Goal: Information Seeking & Learning: Learn about a topic

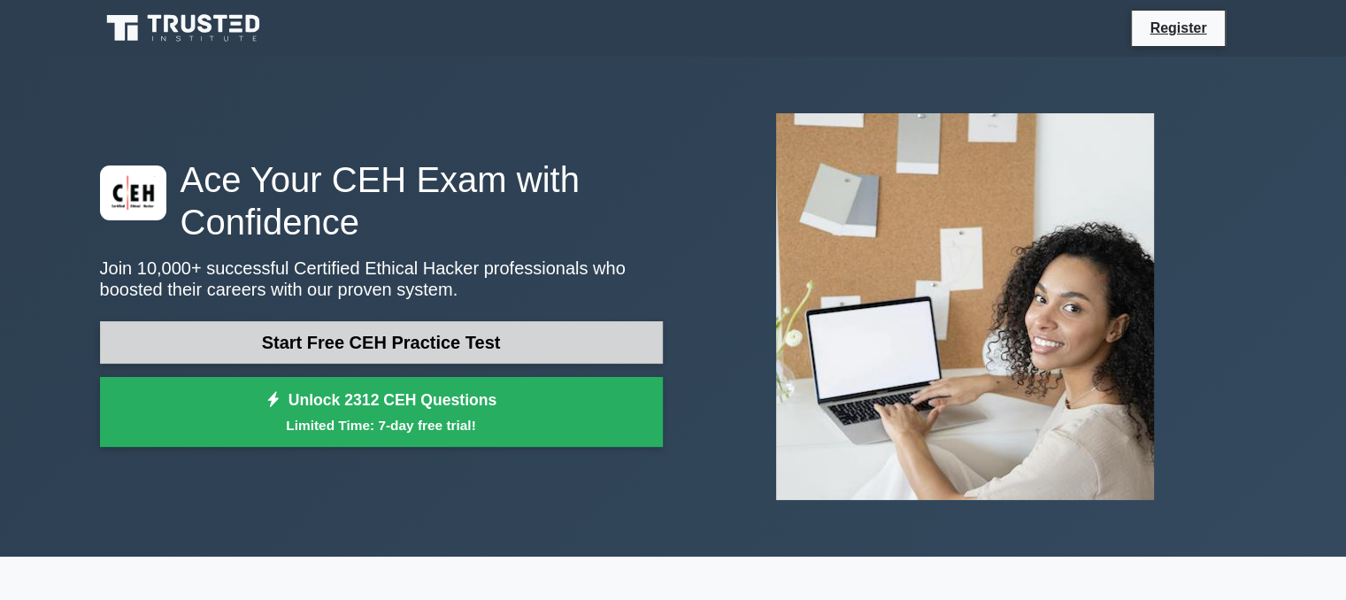
click at [502, 350] on link "Start Free CEH Practice Test" at bounding box center [381, 342] width 563 height 42
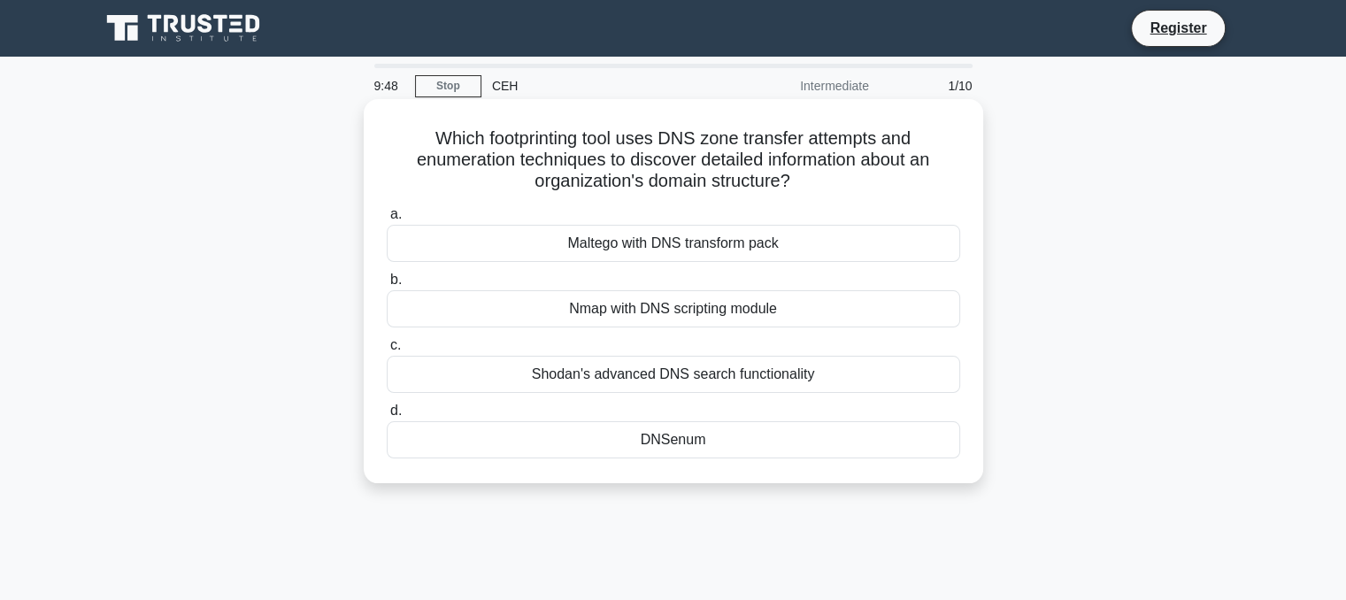
click at [660, 299] on div "Nmap with DNS scripting module" at bounding box center [674, 308] width 574 height 37
click at [387, 286] on input "b. Nmap with DNS scripting module" at bounding box center [387, 280] width 0 height 12
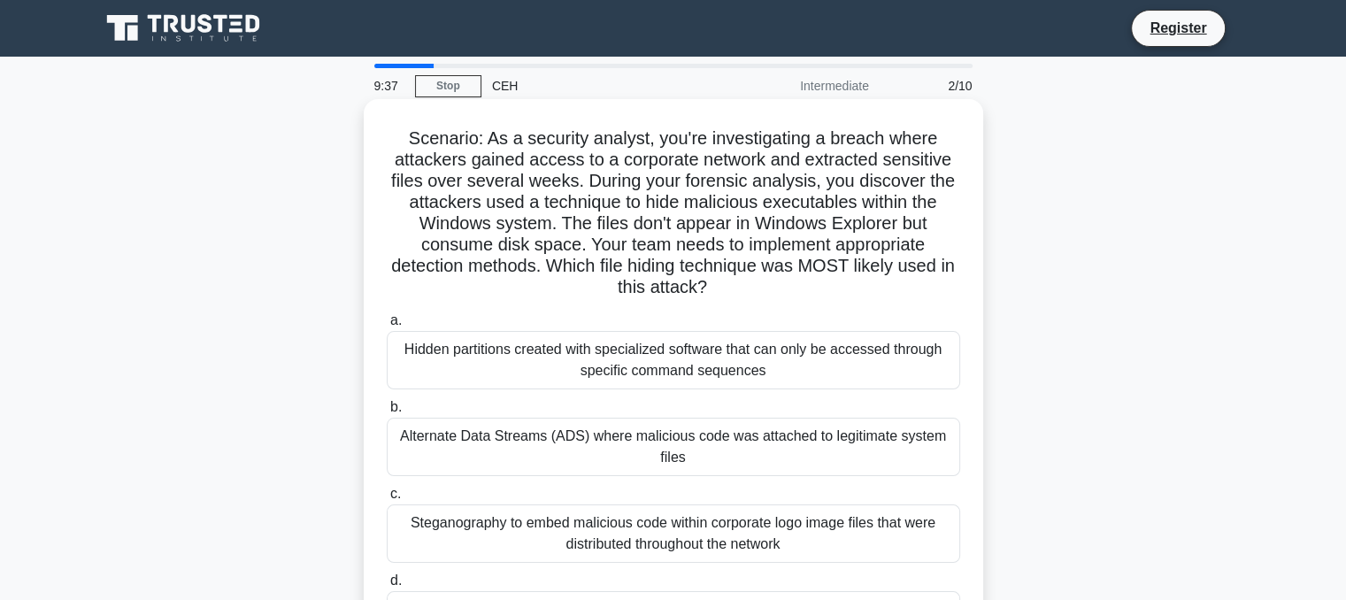
click at [558, 367] on div "Hidden partitions created with specialized software that can only be accessed t…" at bounding box center [674, 360] width 574 height 58
click at [387, 327] on input "a. Hidden partitions created with specialized software that can only be accesse…" at bounding box center [387, 321] width 0 height 12
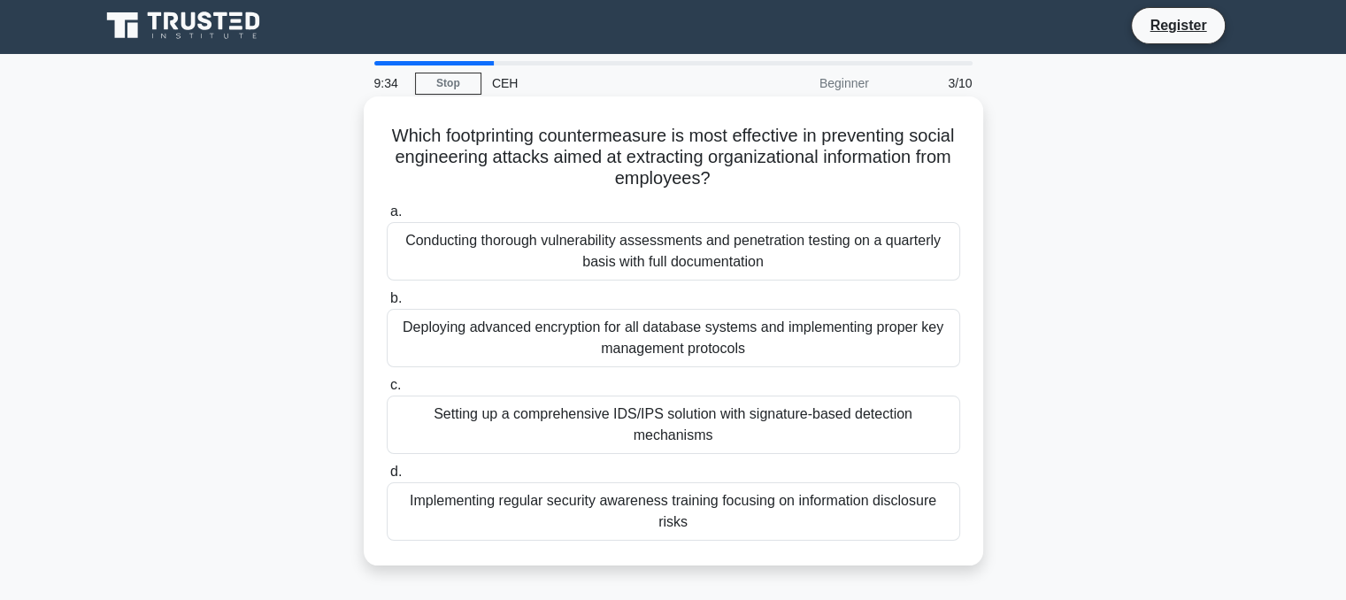
scroll to position [4, 0]
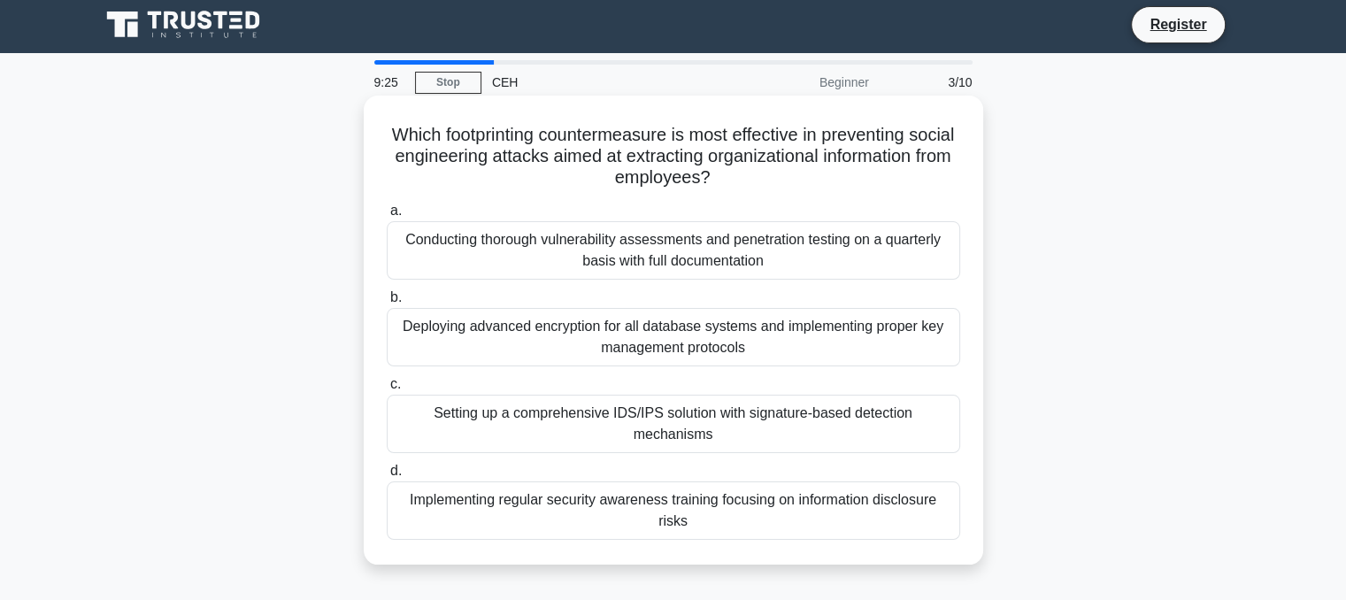
click at [559, 412] on div "Setting up a comprehensive IDS/IPS solution with signature-based detection mech…" at bounding box center [674, 424] width 574 height 58
click at [387, 390] on input "c. Setting up a comprehensive IDS/IPS solution with signature-based detection m…" at bounding box center [387, 385] width 0 height 12
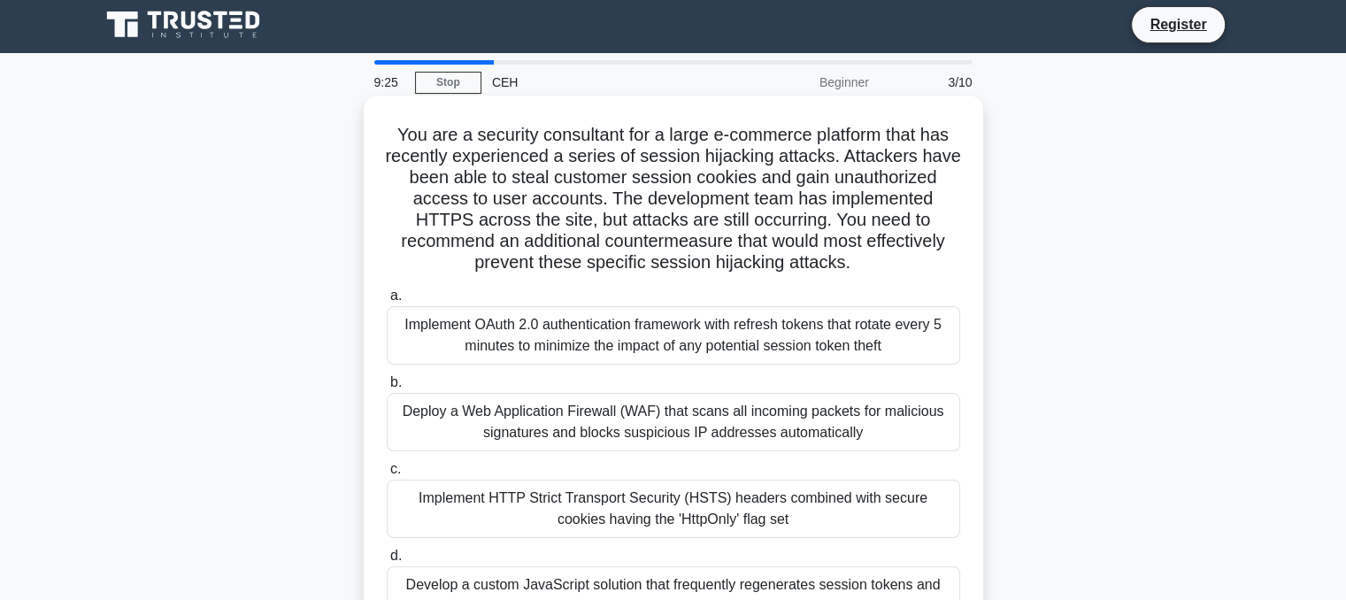
scroll to position [0, 0]
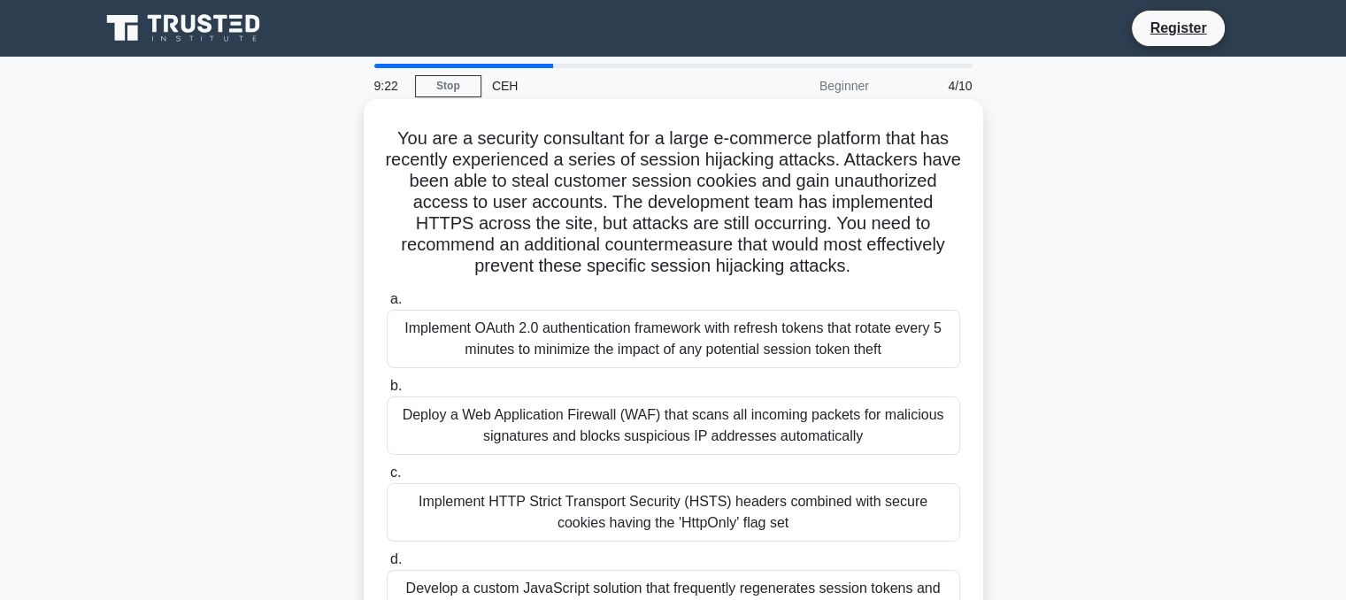
click at [610, 429] on div "Deploy a Web Application Firewall (WAF) that scans all incoming packets for mal…" at bounding box center [674, 426] width 574 height 58
click at [387, 392] on input "b. Deploy a Web Application Firewall (WAF) that scans all incoming packets for …" at bounding box center [387, 387] width 0 height 12
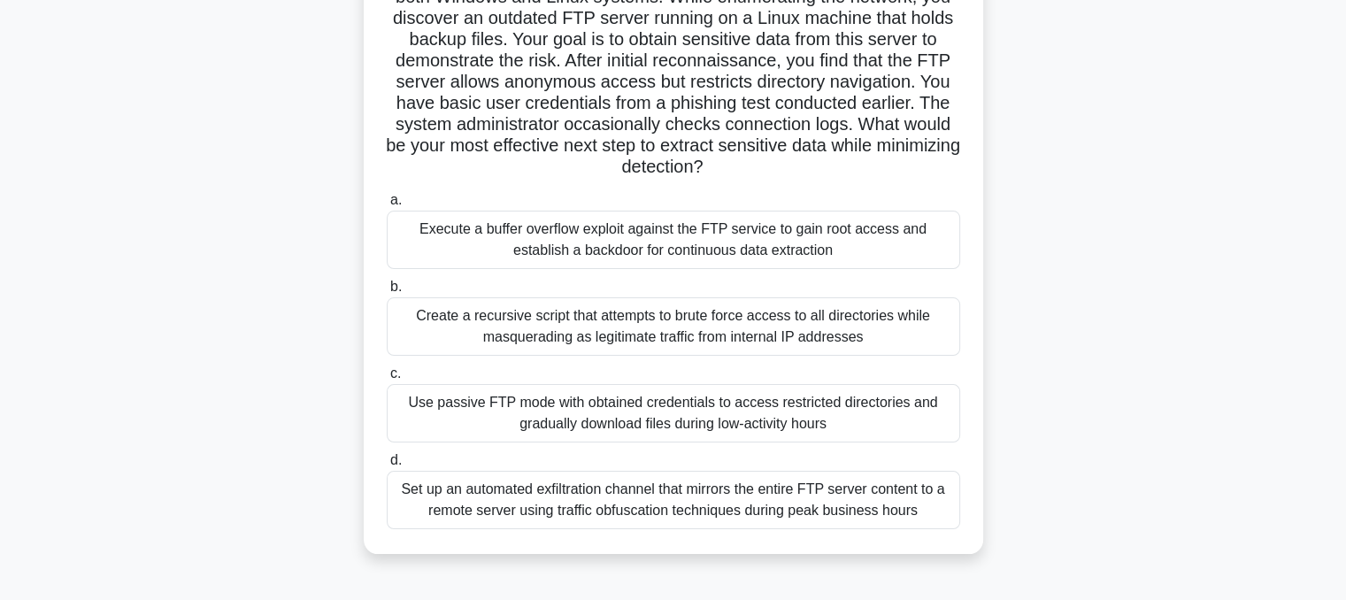
scroll to position [165, 0]
click at [605, 341] on div "Create a recursive script that attempts to brute force access to all directorie…" at bounding box center [674, 325] width 574 height 58
click at [387, 291] on input "b. Create a recursive script that attempts to brute force access to all directo…" at bounding box center [387, 286] width 0 height 12
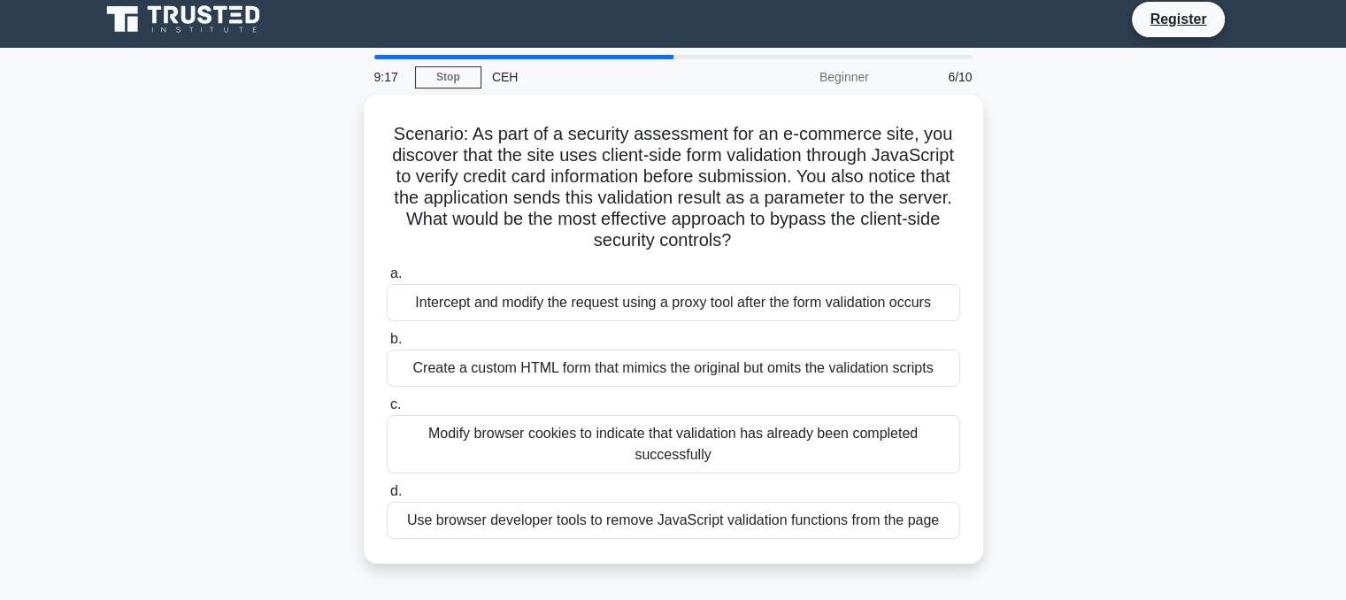
scroll to position [0, 0]
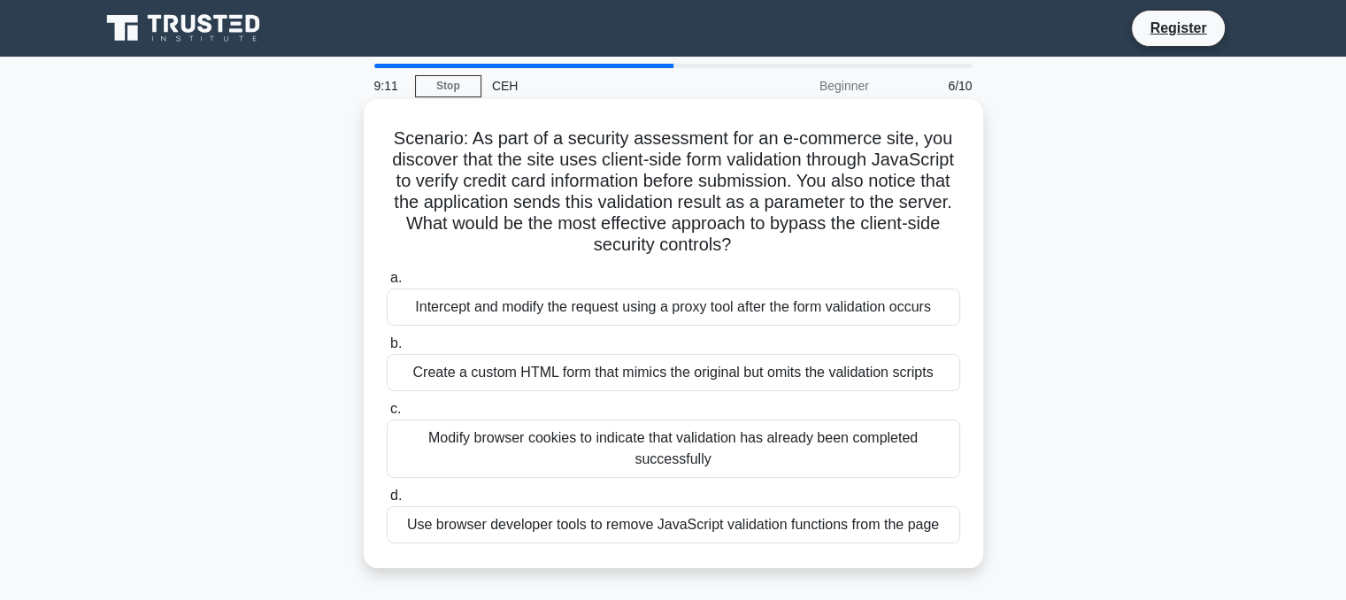
click at [624, 375] on div "Create a custom HTML form that mimics the original but omits the validation scr…" at bounding box center [674, 372] width 574 height 37
click at [387, 350] on input "b. Create a custom HTML form that mimics the original but omits the validation …" at bounding box center [387, 344] width 0 height 12
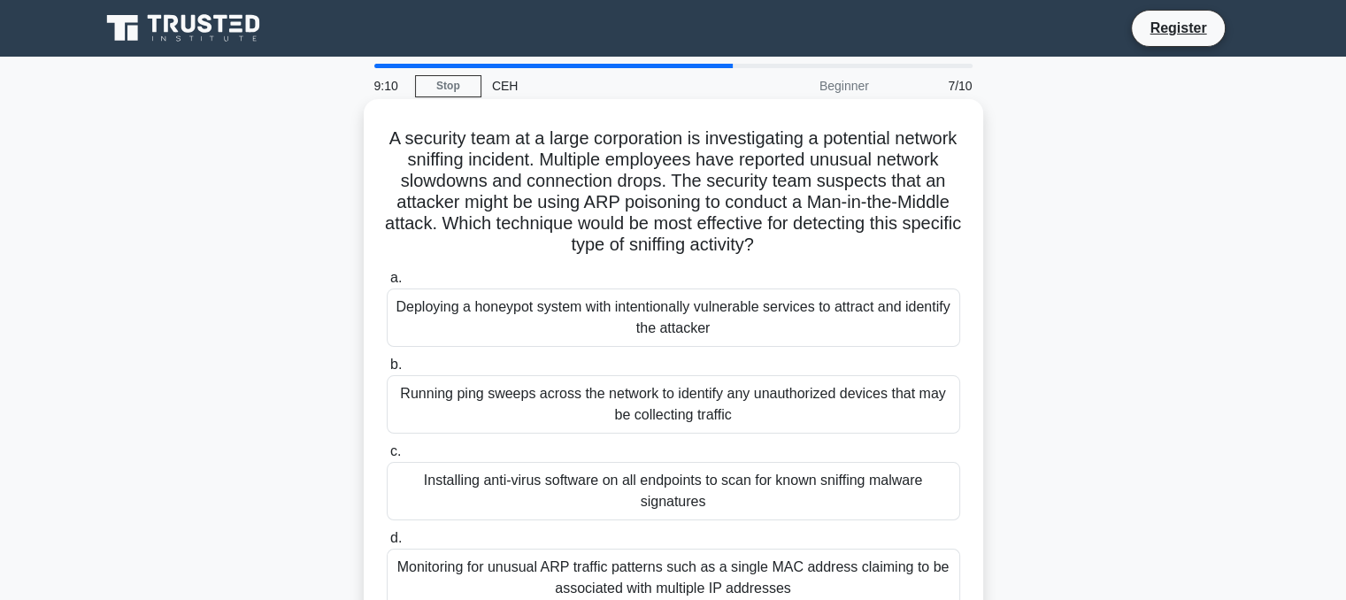
click at [651, 341] on div "Deploying a honeypot system with intentionally vulnerable services to attract a…" at bounding box center [674, 318] width 574 height 58
click at [387, 284] on input "a. Deploying a honeypot system with intentionally vulnerable services to attrac…" at bounding box center [387, 279] width 0 height 12
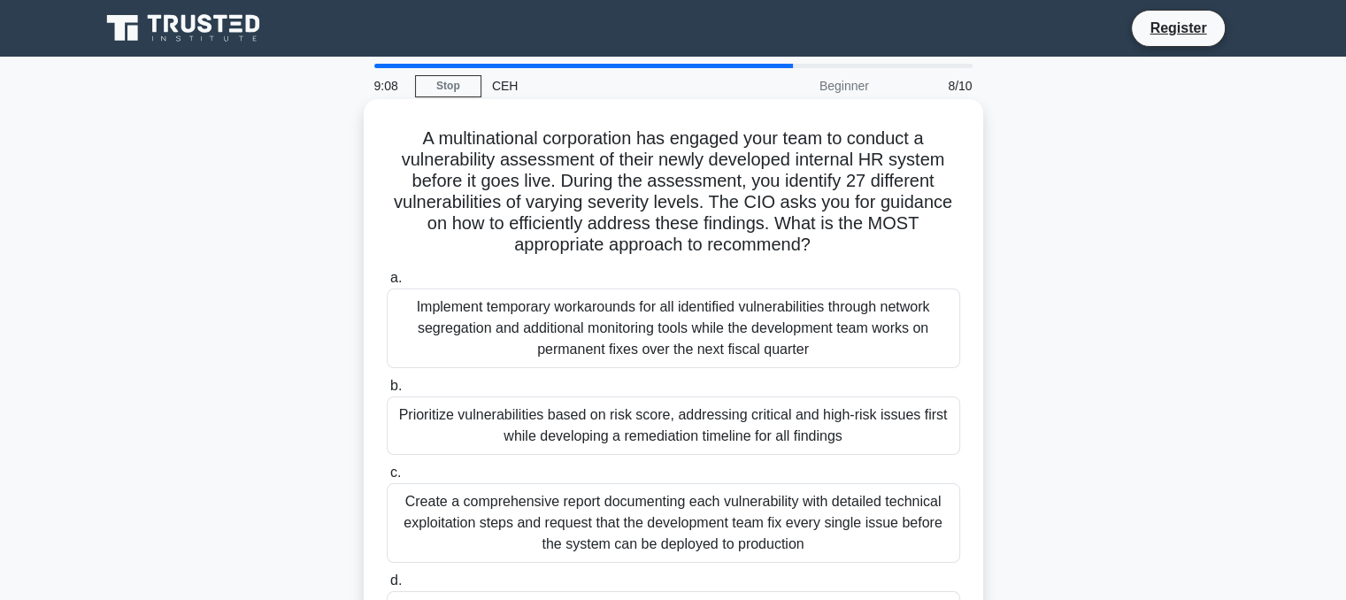
click at [612, 525] on div "Create a comprehensive report documenting each vulnerability with detailed tech…" at bounding box center [674, 523] width 574 height 80
click at [387, 479] on input "c. Create a comprehensive report documenting each vulnerability with detailed t…" at bounding box center [387, 473] width 0 height 12
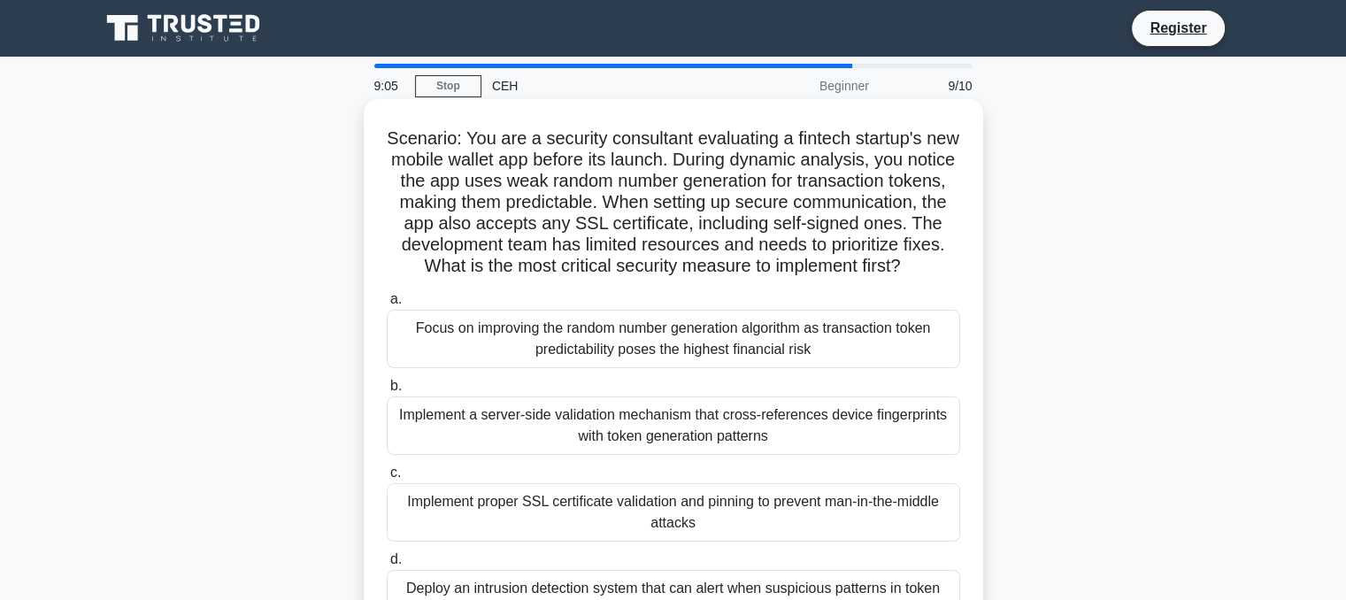
click at [595, 453] on div "Implement a server-side validation mechanism that cross-references device finge…" at bounding box center [674, 426] width 574 height 58
click at [387, 392] on input "b. Implement a server-side validation mechanism that cross-references device fi…" at bounding box center [387, 387] width 0 height 12
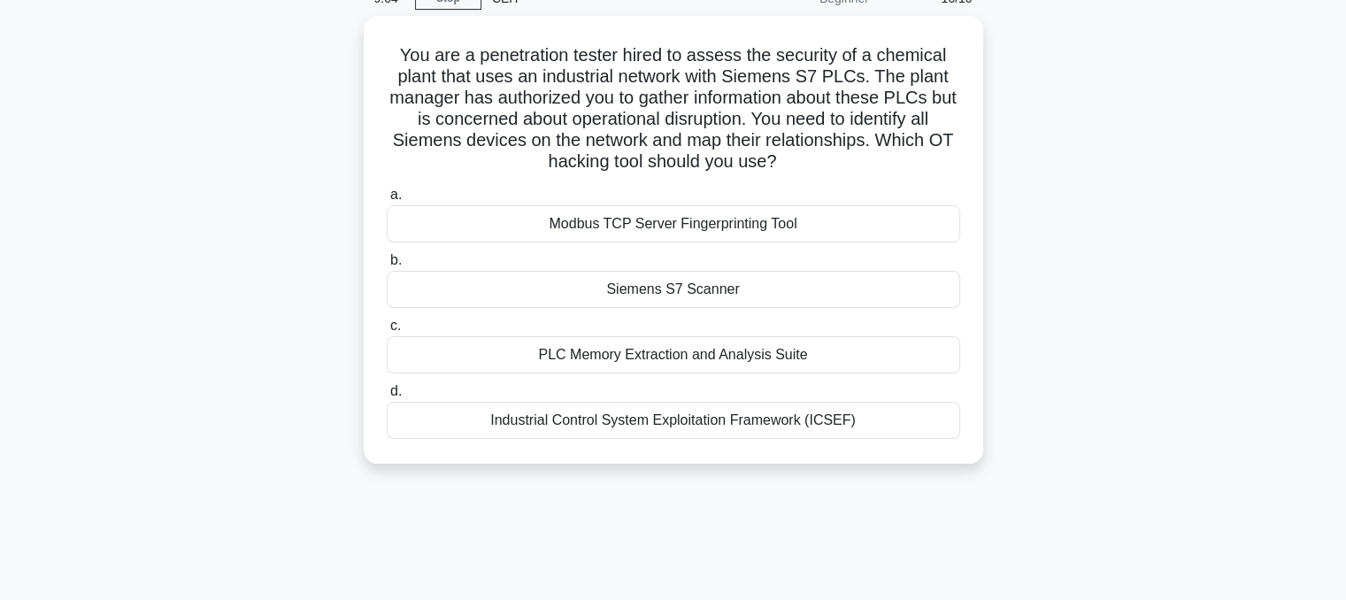
scroll to position [89, 0]
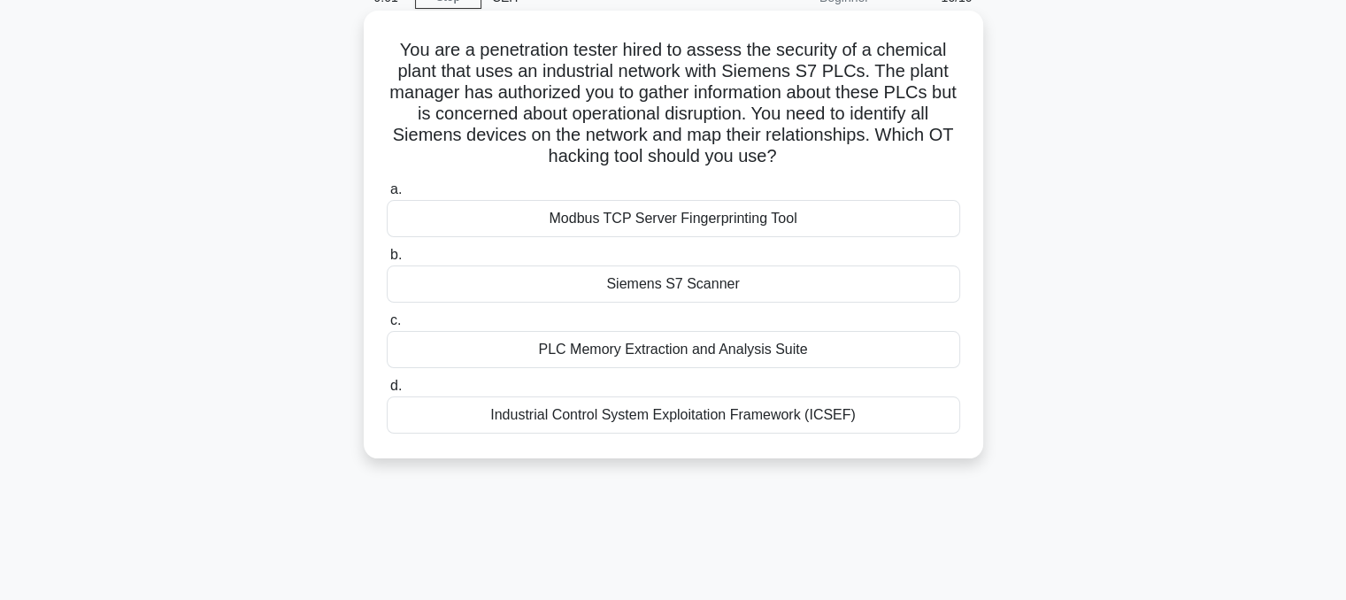
click at [690, 285] on div "Siemens S7 Scanner" at bounding box center [674, 284] width 574 height 37
click at [387, 261] on input "b. Siemens S7 Scanner" at bounding box center [387, 256] width 0 height 12
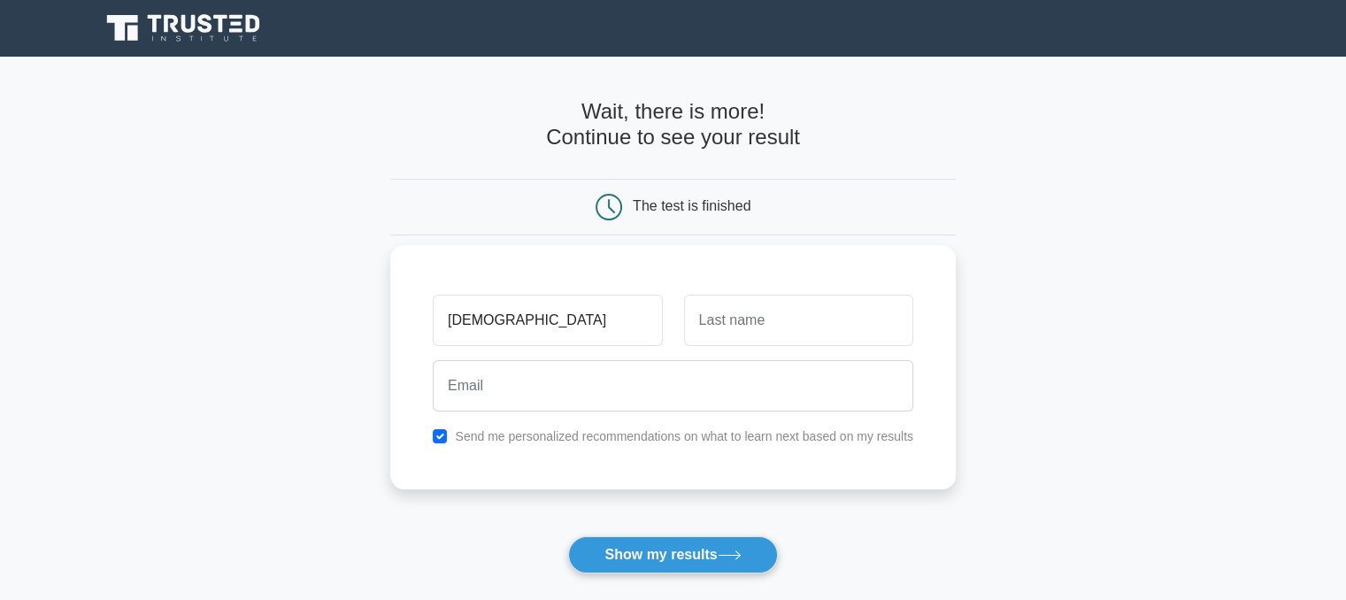
type input "shivam"
click at [773, 319] on input "text" at bounding box center [798, 320] width 229 height 51
type input "gorde"
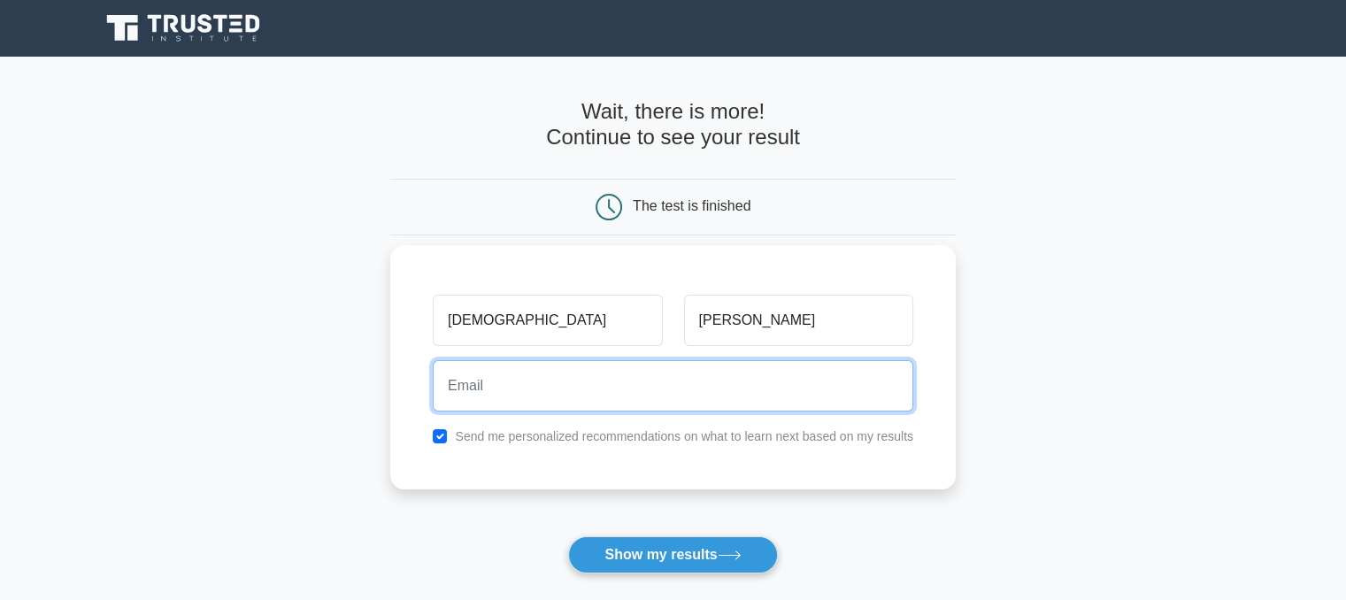
click at [596, 390] on input "email" at bounding box center [673, 385] width 481 height 51
type input "shivamgorde19@gmail.com"
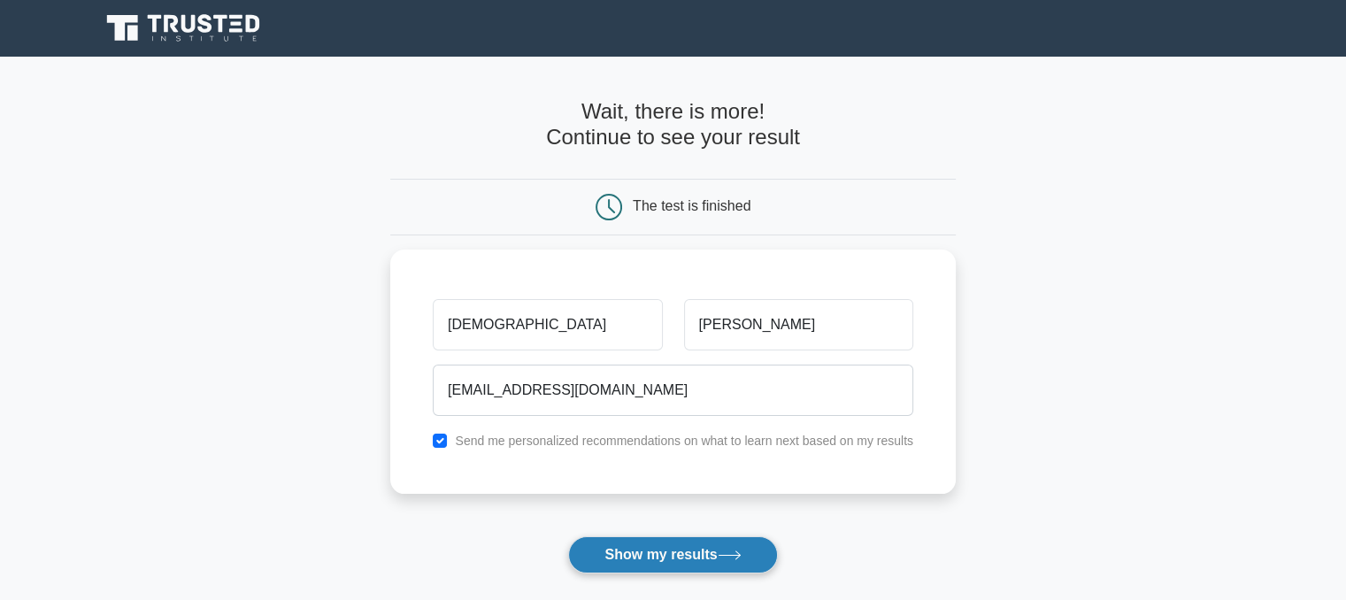
click at [634, 547] on button "Show my results" at bounding box center [672, 554] width 209 height 37
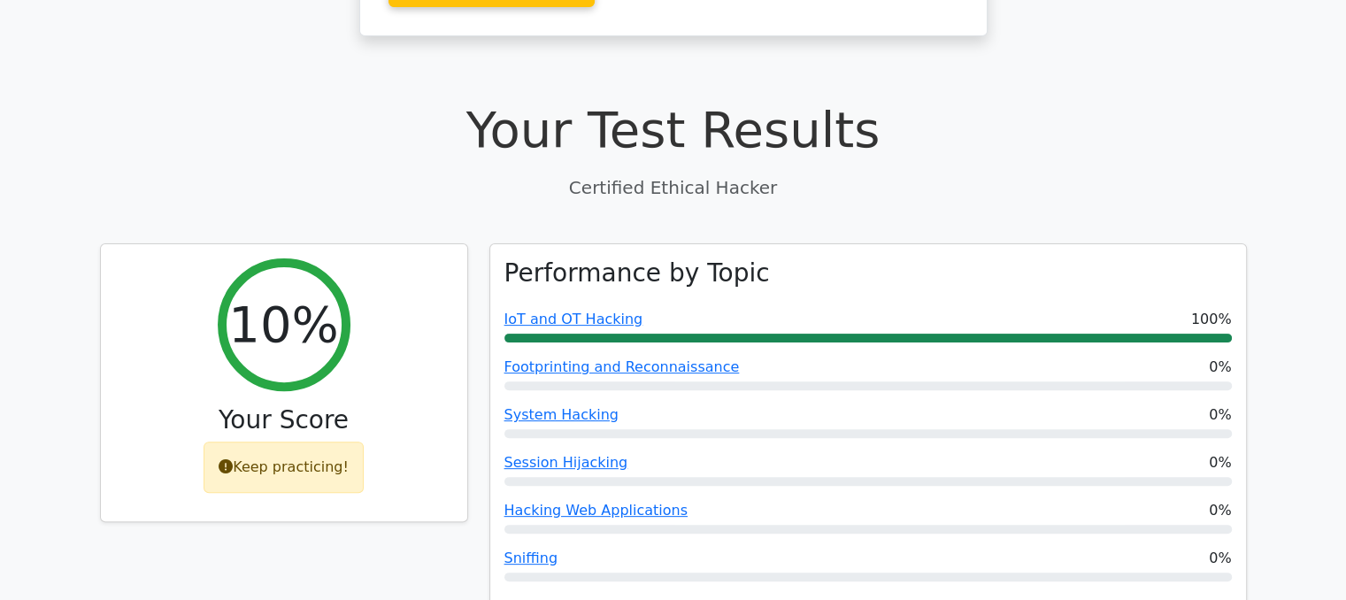
scroll to position [489, 0]
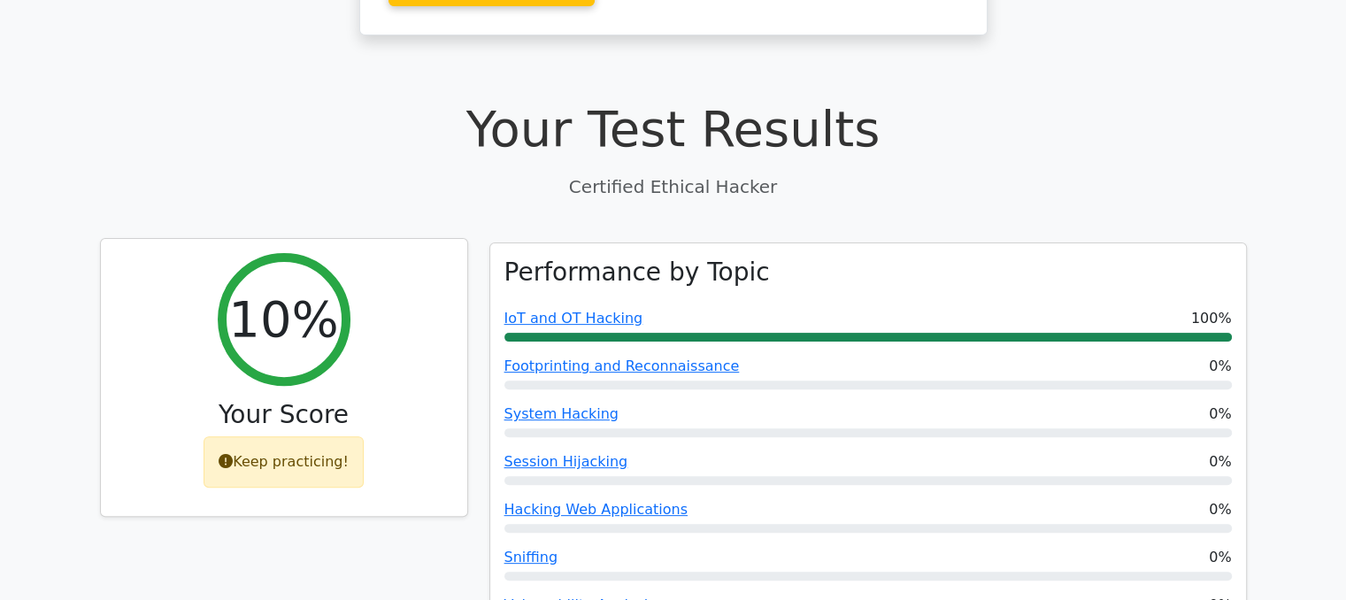
click at [273, 289] on h2 "10%" at bounding box center [283, 318] width 110 height 59
click at [308, 436] on div "Keep practicing!" at bounding box center [284, 461] width 160 height 51
click at [287, 436] on div "Keep practicing!" at bounding box center [284, 461] width 160 height 51
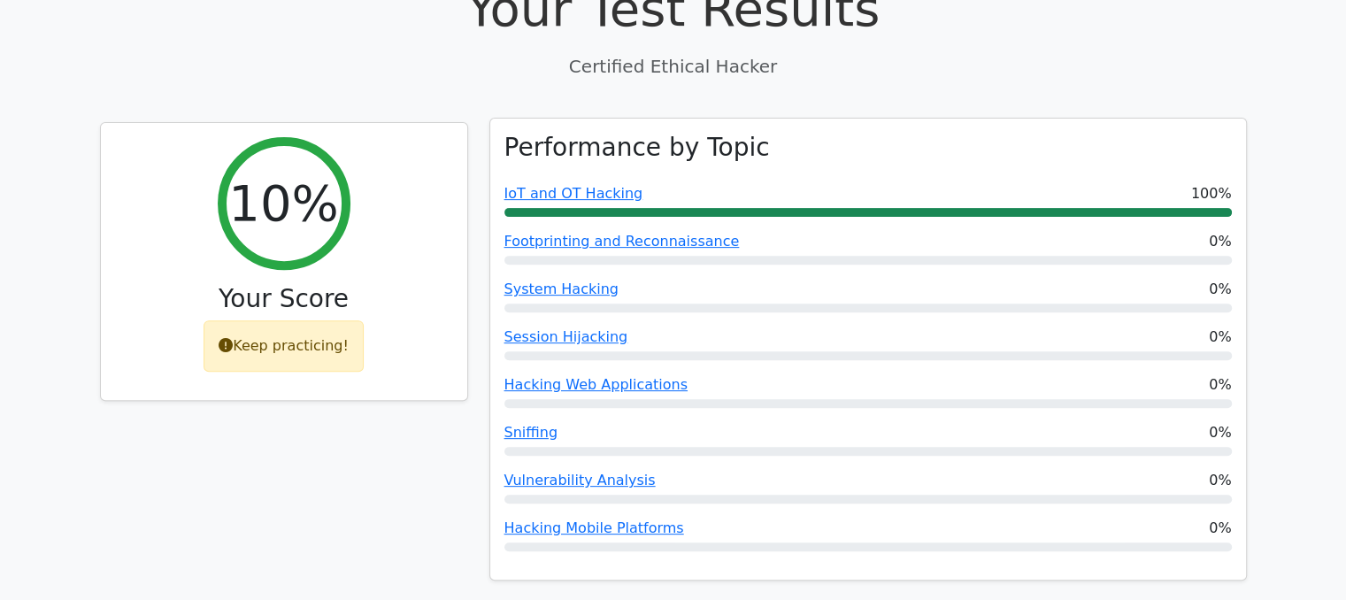
scroll to position [544, 0]
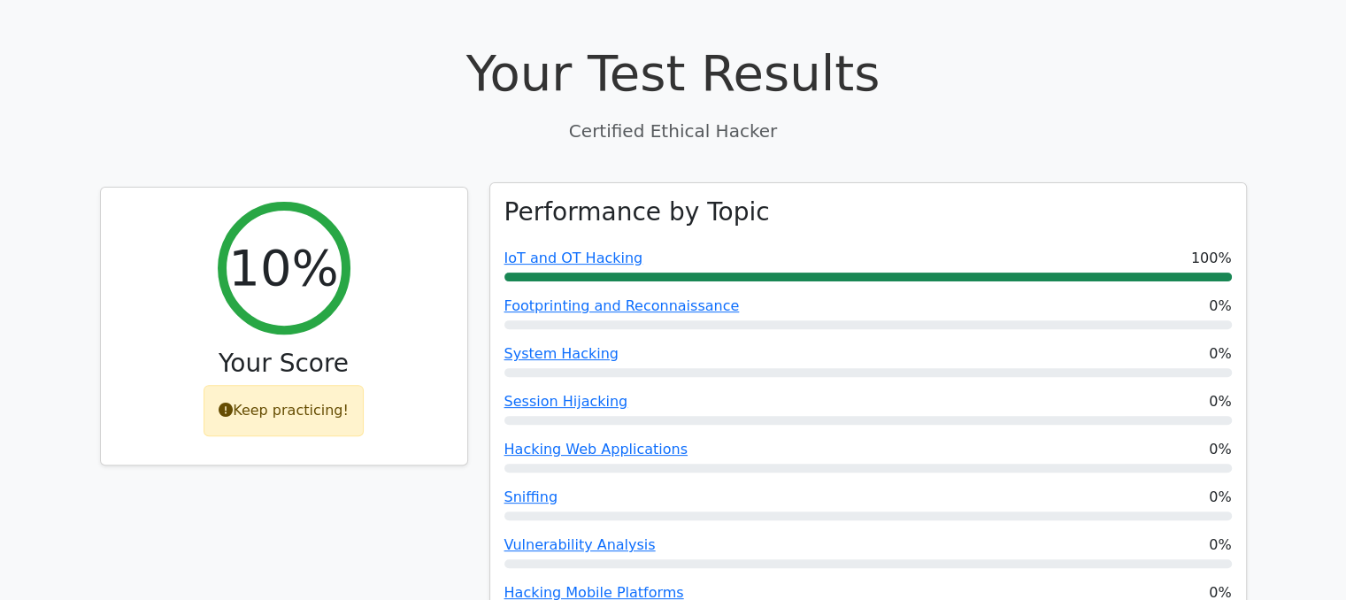
click at [693, 248] on div "IoT and OT Hacking 100%" at bounding box center [869, 258] width 728 height 21
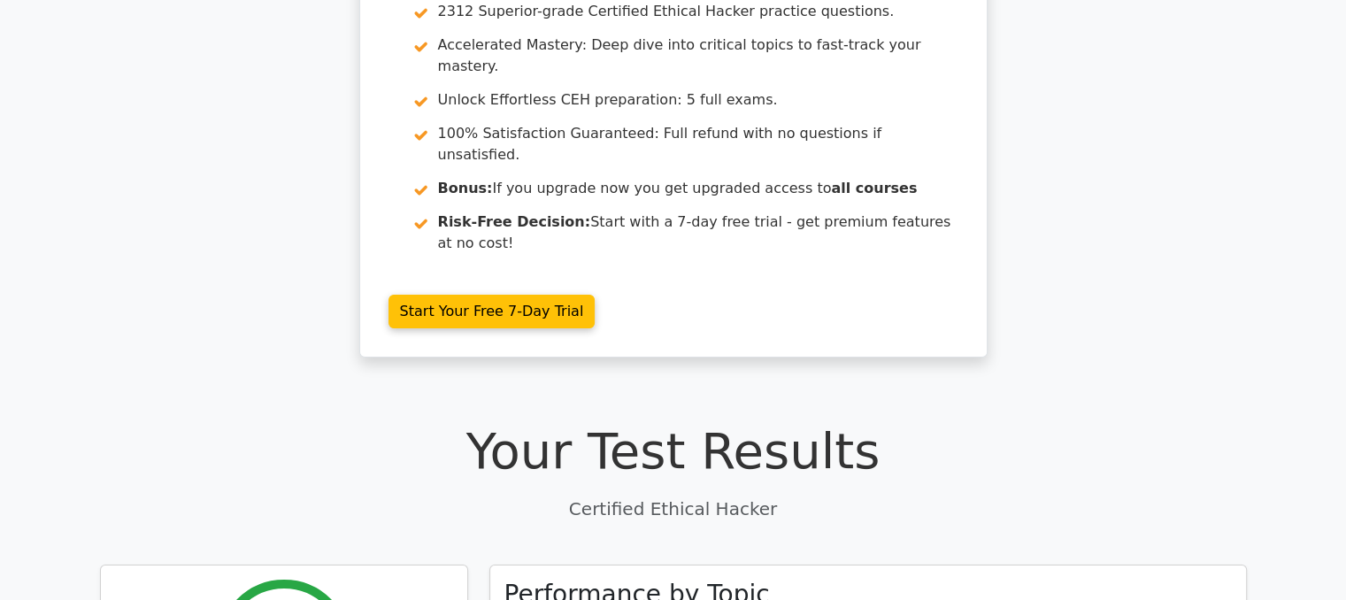
scroll to position [0, 0]
